Goal: Task Accomplishment & Management: Use online tool/utility

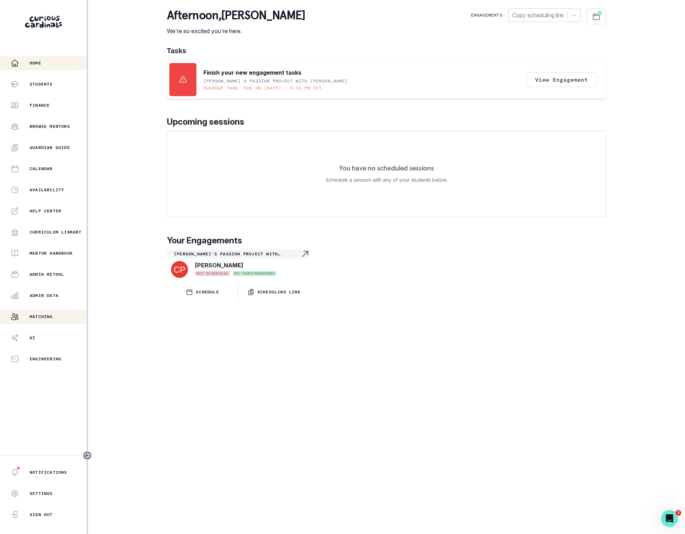
click at [49, 319] on p "Matching" at bounding box center [41, 317] width 23 height 6
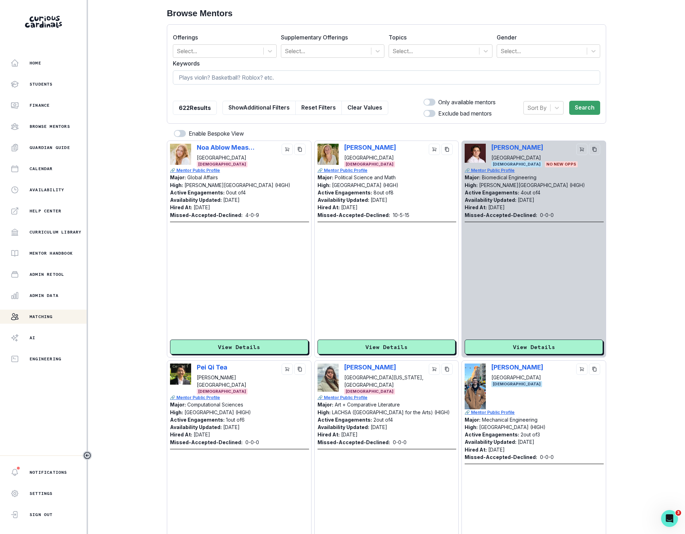
click at [255, 71] on input at bounding box center [386, 77] width 427 height 14
type input "computer science"
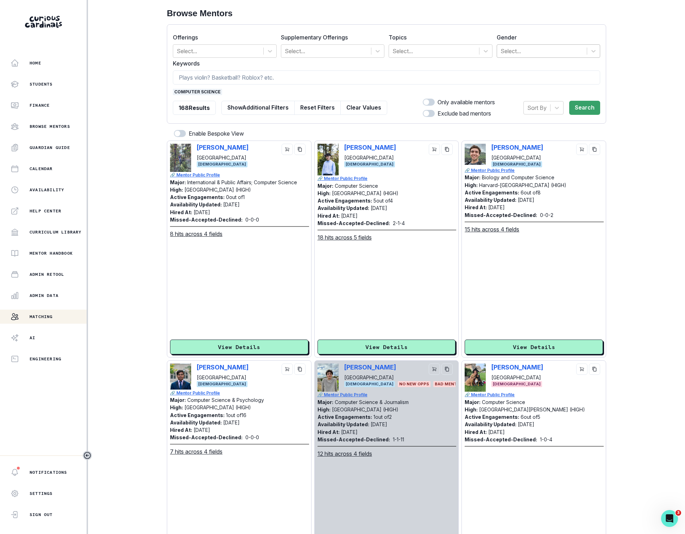
click at [566, 55] on div at bounding box center [541, 51] width 83 height 10
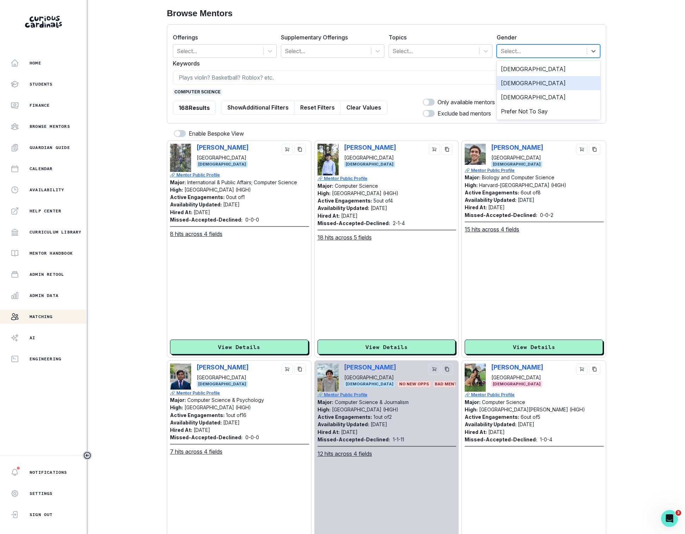
click at [553, 84] on div "[DEMOGRAPHIC_DATA]" at bounding box center [549, 83] width 104 height 14
click at [581, 110] on button "Search" at bounding box center [584, 108] width 31 height 14
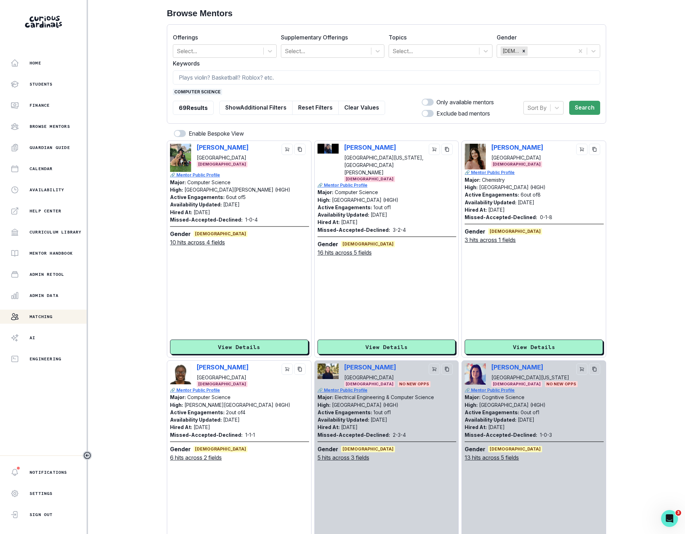
click at [228, 151] on div "[PERSON_NAME] [PERSON_NAME][GEOGRAPHIC_DATA]" at bounding box center [223, 153] width 52 height 18
click at [200, 146] on p "[PERSON_NAME]" at bounding box center [223, 147] width 52 height 7
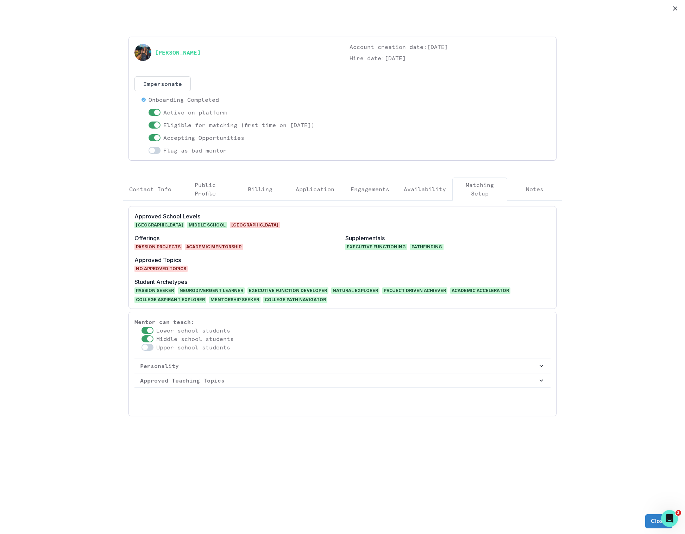
click at [318, 193] on p "Application" at bounding box center [315, 189] width 39 height 8
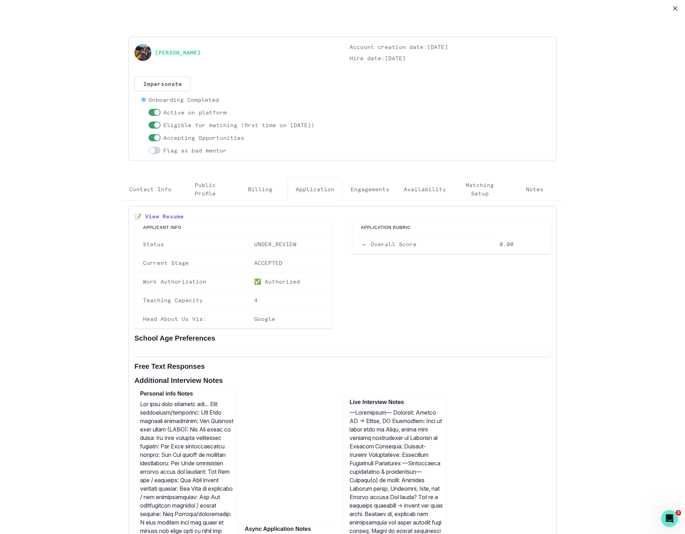
click at [362, 193] on p "Engagements" at bounding box center [370, 189] width 39 height 8
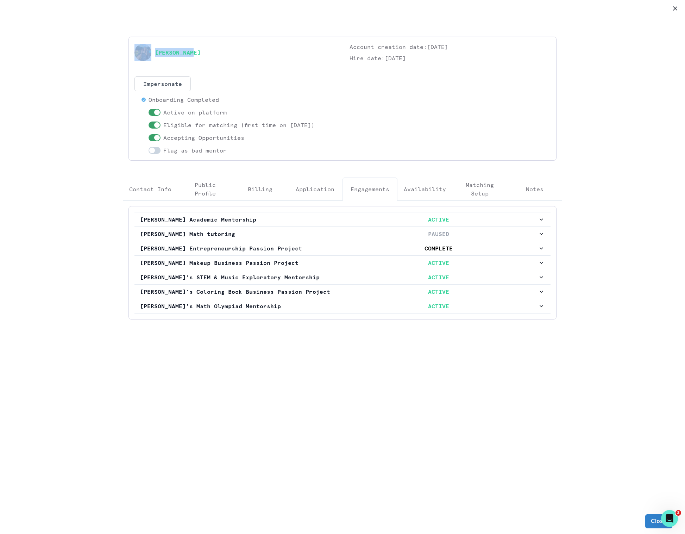
drag, startPoint x: 217, startPoint y: 63, endPoint x: 148, endPoint y: 57, distance: 69.3
click at [148, 57] on div "[PERSON_NAME] Account creation date: [DATE] Hire date: [DATE] Impersonate Confi…" at bounding box center [342, 99] width 416 height 112
copy div "[PERSON_NAME]"
